Goal: Browse casually

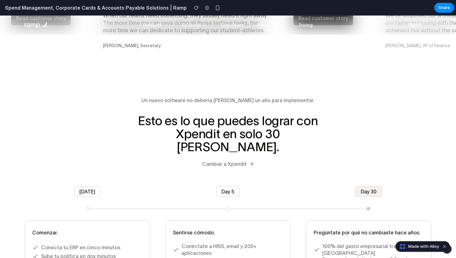
scroll to position [661, 0]
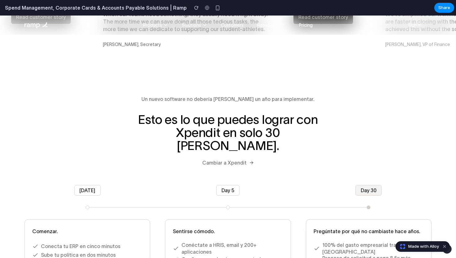
click at [96, 9] on h2 "Spend Management, Corporate Cards & Accounts Payable Solutions | Ramp" at bounding box center [94, 7] width 184 height 7
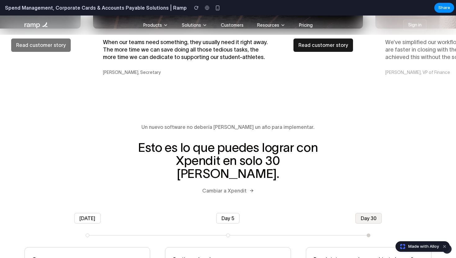
scroll to position [576, 0]
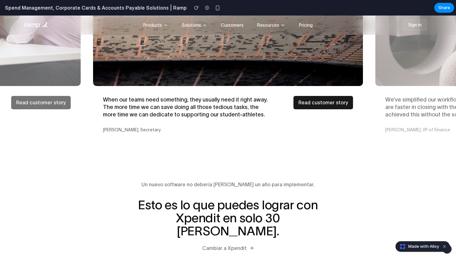
click at [412, 247] on span "Made with Alloy" at bounding box center [424, 246] width 31 height 6
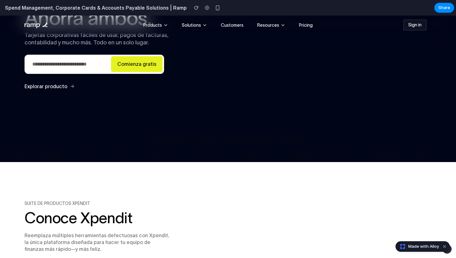
scroll to position [0, 0]
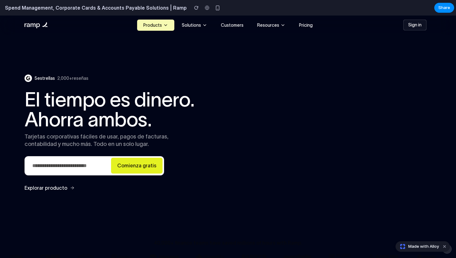
click at [167, 26] on icon at bounding box center [165, 25] width 5 height 5
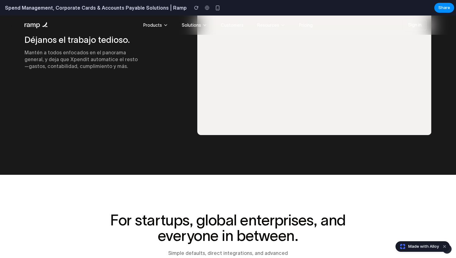
scroll to position [1612, 0]
